Goal: Task Accomplishment & Management: Use online tool/utility

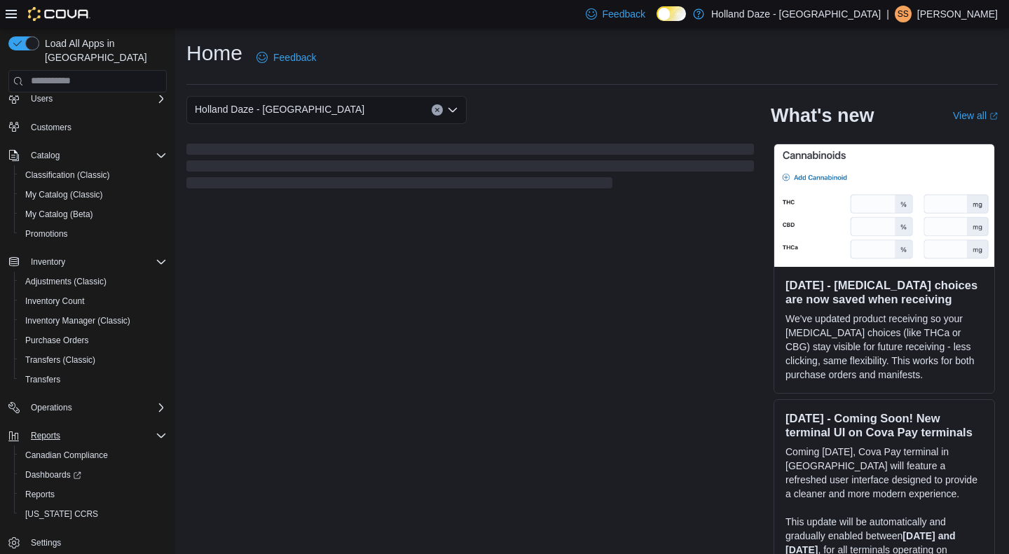
scroll to position [42, 0]
click at [41, 488] on span "Reports" at bounding box center [39, 493] width 29 height 11
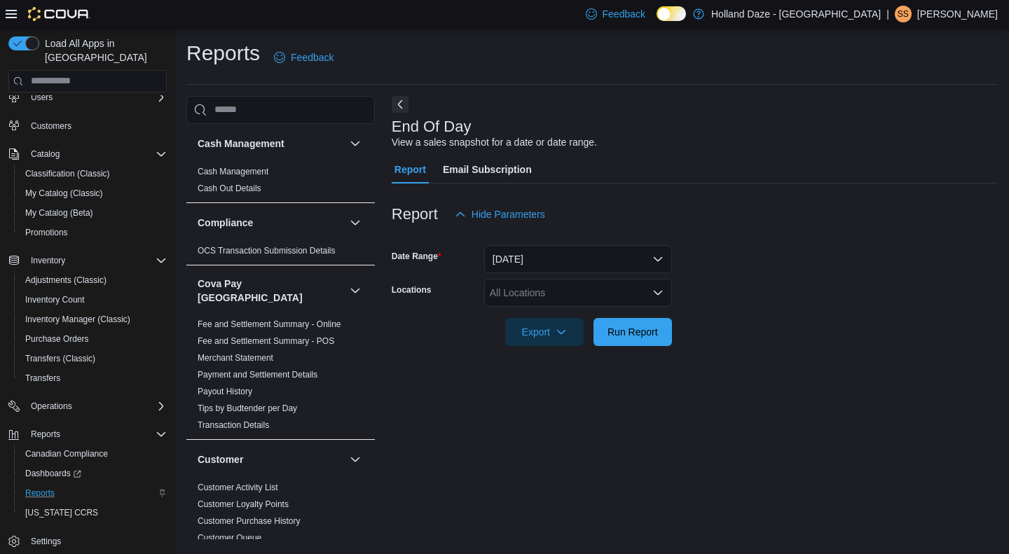
click at [569, 294] on div "All Locations" at bounding box center [578, 293] width 188 height 28
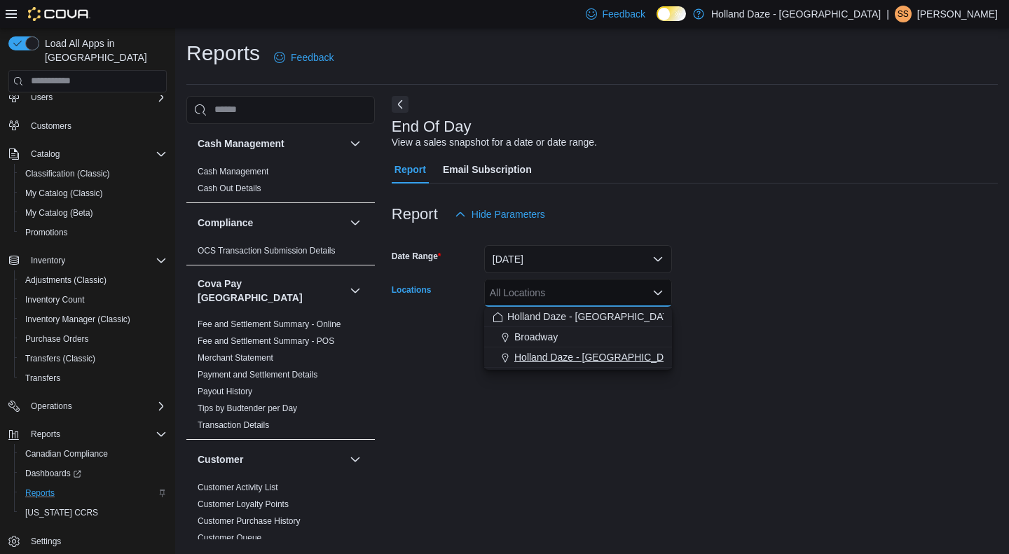
click at [601, 358] on span "Holland Daze - [GEOGRAPHIC_DATA]" at bounding box center [599, 357] width 170 height 14
click at [773, 324] on form "Date Range [DATE] Locations [GEOGRAPHIC_DATA] [GEOGRAPHIC_DATA] - [GEOGRAPHIC_D…" at bounding box center [695, 287] width 606 height 118
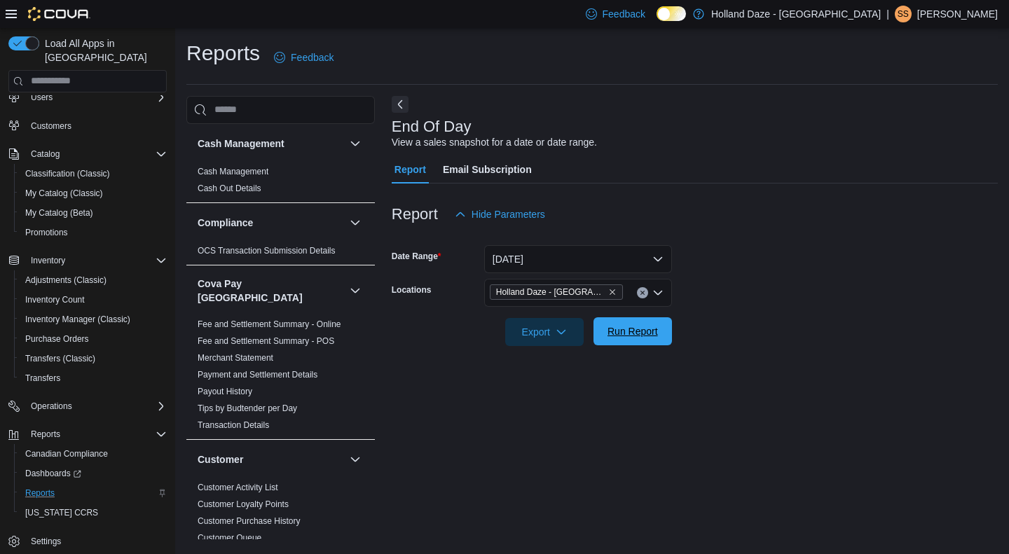
click at [649, 329] on span "Run Report" at bounding box center [632, 331] width 50 height 14
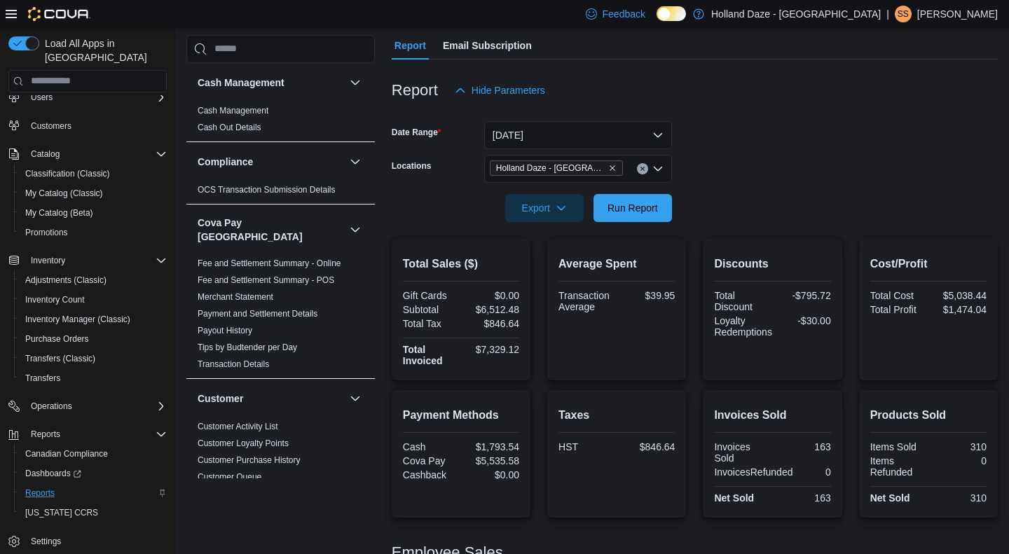
scroll to position [145, 0]
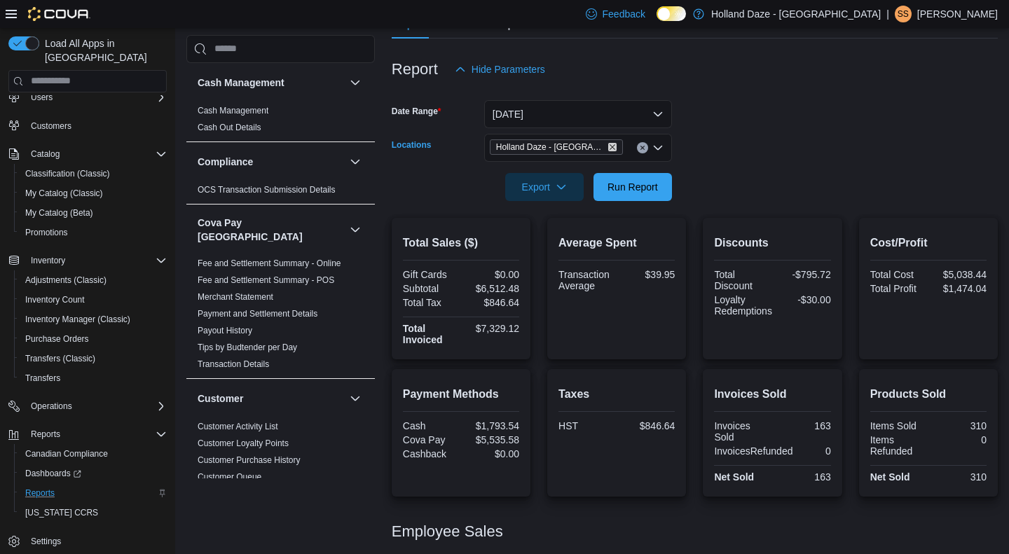
click at [613, 146] on icon "Remove Holland Daze - Orangeville from selection in this group" at bounding box center [612, 147] width 8 height 8
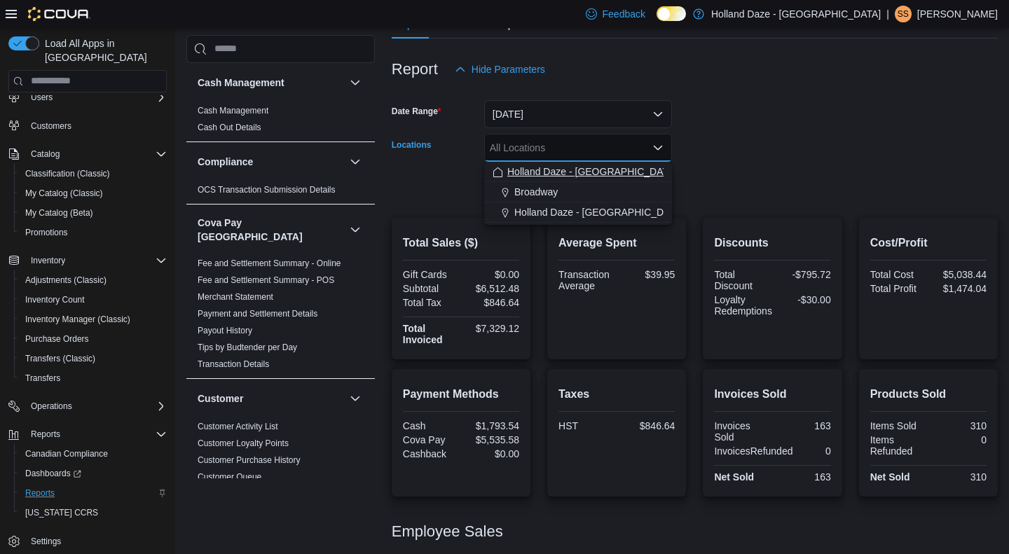
click at [566, 178] on span "Holland Daze - [GEOGRAPHIC_DATA]" at bounding box center [592, 172] width 170 height 14
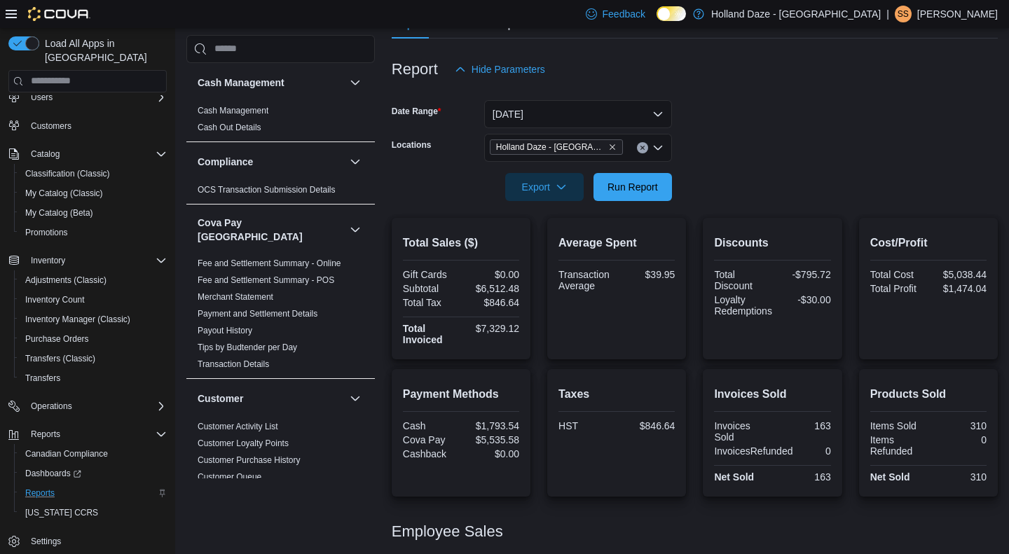
click at [760, 147] on form "Date Range [DATE] Locations [GEOGRAPHIC_DATA] [GEOGRAPHIC_DATA] - [GEOGRAPHIC_D…" at bounding box center [695, 142] width 606 height 118
click at [659, 179] on span "Run Report" at bounding box center [633, 186] width 62 height 28
click at [610, 146] on icon "Remove Holland Daze - Orangeville from selection in this group" at bounding box center [612, 147] width 8 height 8
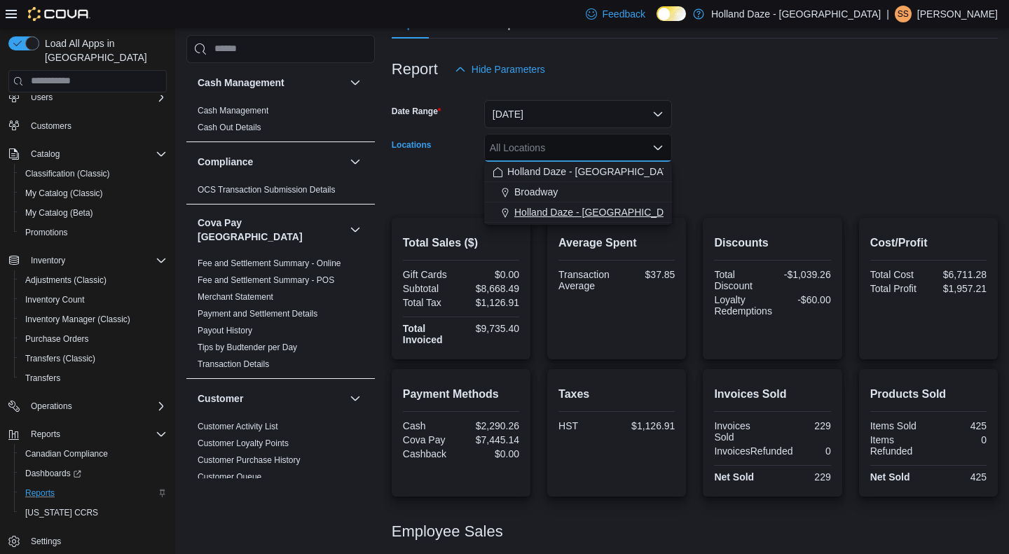
click at [573, 204] on button "Holland Daze - [GEOGRAPHIC_DATA]" at bounding box center [578, 212] width 188 height 20
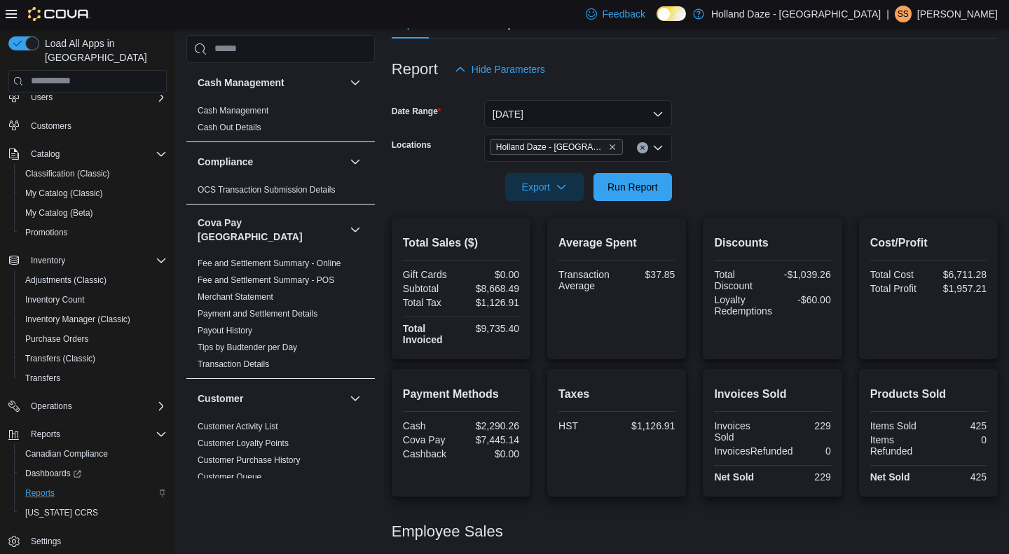
click at [757, 165] on div at bounding box center [695, 167] width 606 height 11
click at [638, 185] on span "Run Report" at bounding box center [632, 186] width 50 height 14
click at [612, 146] on icon "Remove Holland Daze - Orangeville from selection in this group" at bounding box center [612, 147] width 8 height 8
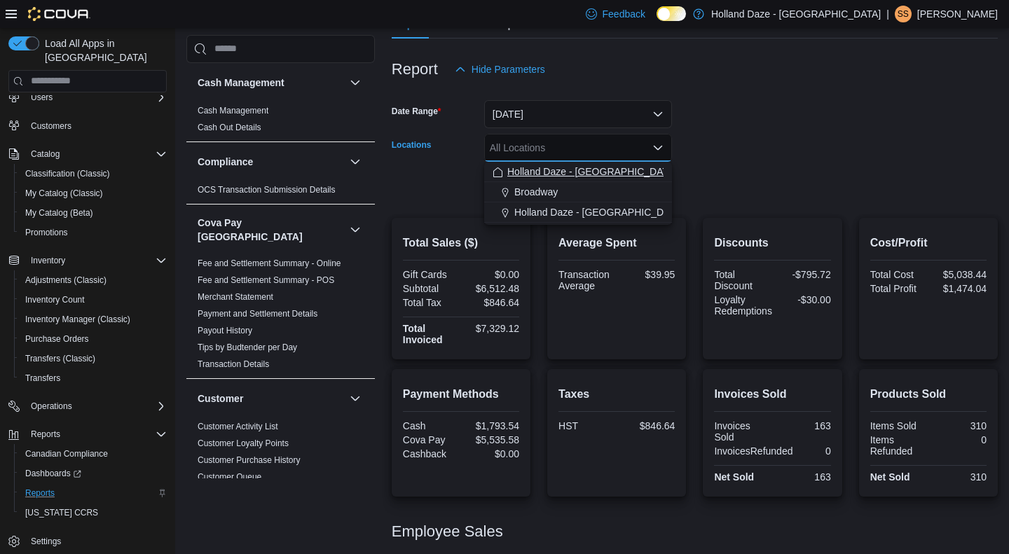
click at [549, 173] on span "Holland Daze - [GEOGRAPHIC_DATA]" at bounding box center [592, 172] width 170 height 14
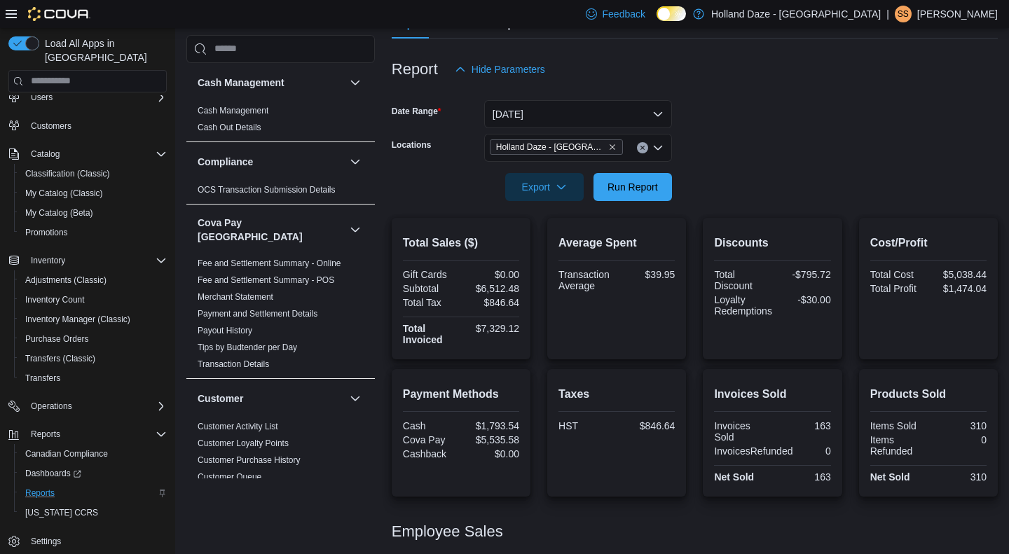
click at [771, 166] on div at bounding box center [695, 167] width 606 height 11
click at [641, 188] on span "Run Report" at bounding box center [632, 186] width 50 height 14
